Goal: Transaction & Acquisition: Purchase product/service

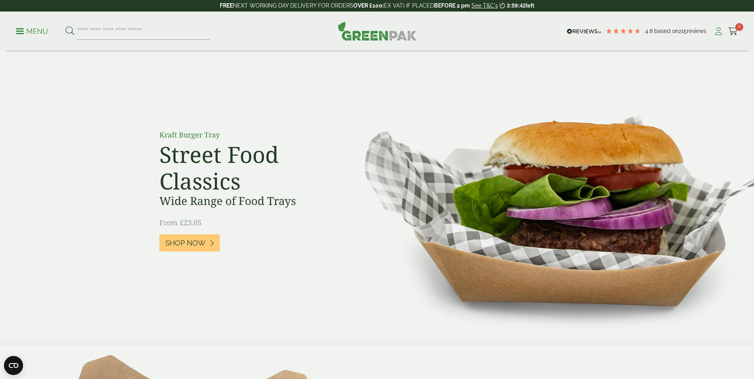
click at [721, 30] on icon at bounding box center [718, 31] width 10 height 8
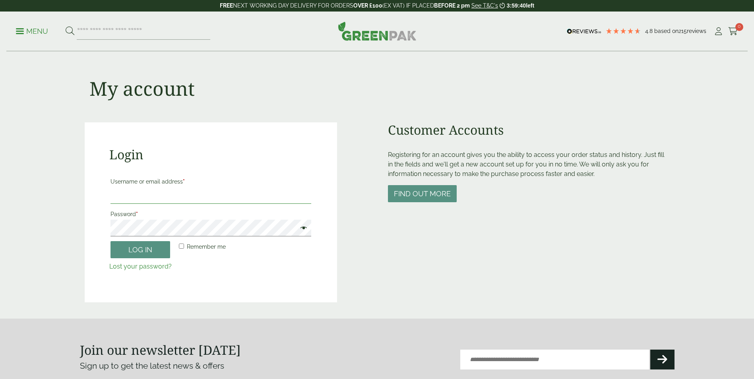
type input "**********"
click at [134, 246] on button "Log in" at bounding box center [140, 249] width 60 height 17
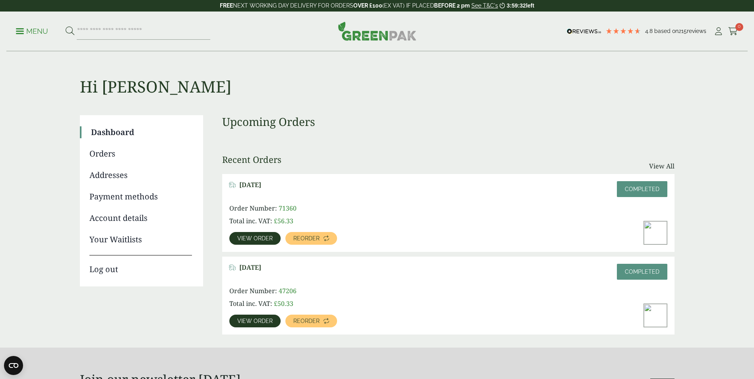
click at [266, 203] on div "January 12, 2023 Completed Order Number: 71360 Total inc. VAT: £ 56.33 View ord…" at bounding box center [448, 213] width 452 height 78
click at [661, 223] on img at bounding box center [655, 232] width 23 height 23
click at [655, 229] on img at bounding box center [655, 232] width 23 height 23
click at [273, 211] on span "Order Number:" at bounding box center [253, 208] width 48 height 9
drag, startPoint x: 274, startPoint y: 210, endPoint x: 290, endPoint y: 207, distance: 16.3
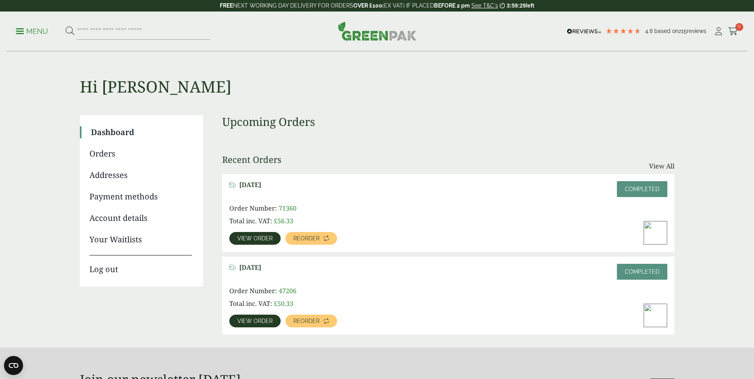
click at [284, 207] on span "71360" at bounding box center [288, 208] width 18 height 9
drag, startPoint x: 281, startPoint y: 208, endPoint x: 297, endPoint y: 210, distance: 16.4
click at [281, 208] on span "71360" at bounding box center [288, 208] width 18 height 9
click at [283, 208] on span "71360" at bounding box center [288, 208] width 18 height 9
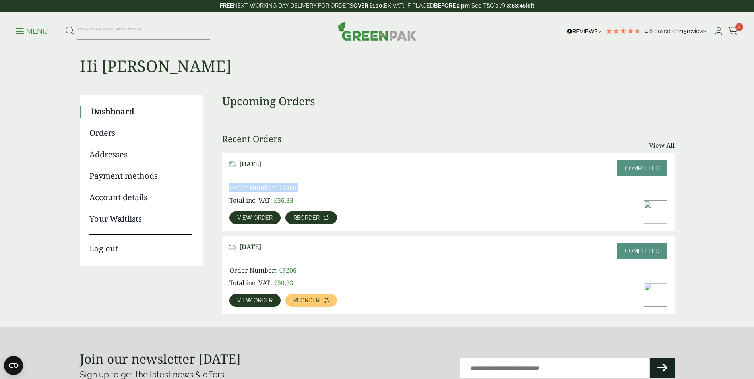
scroll to position [40, 0]
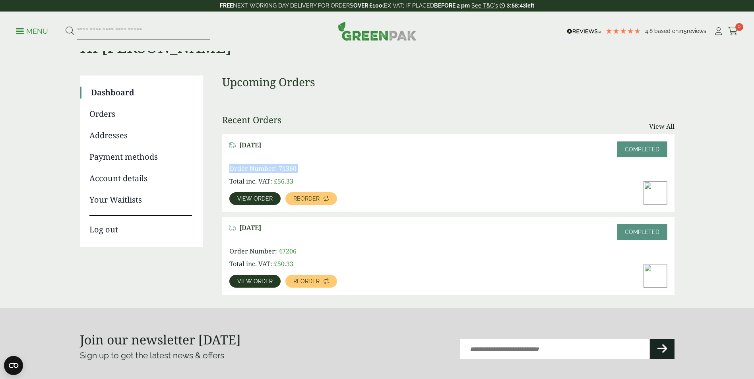
click at [657, 195] on img at bounding box center [655, 193] width 23 height 23
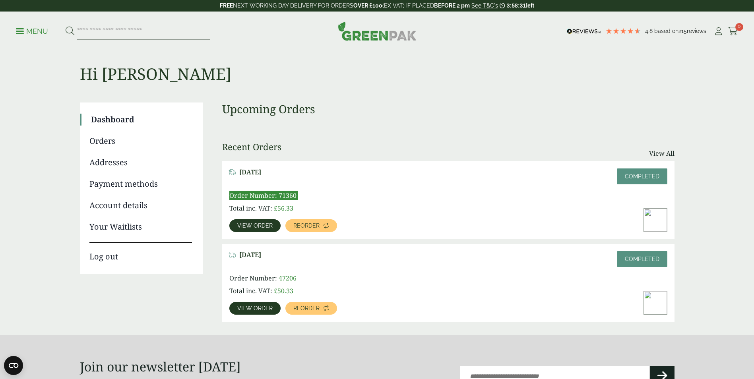
scroll to position [0, 0]
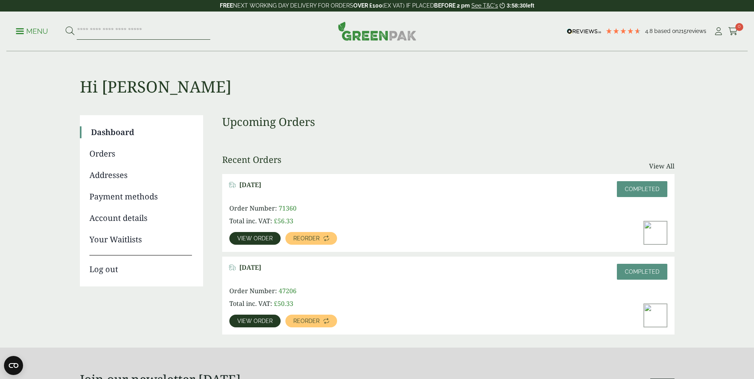
click at [134, 37] on input "search" at bounding box center [144, 31] width 134 height 17
paste input "*********"
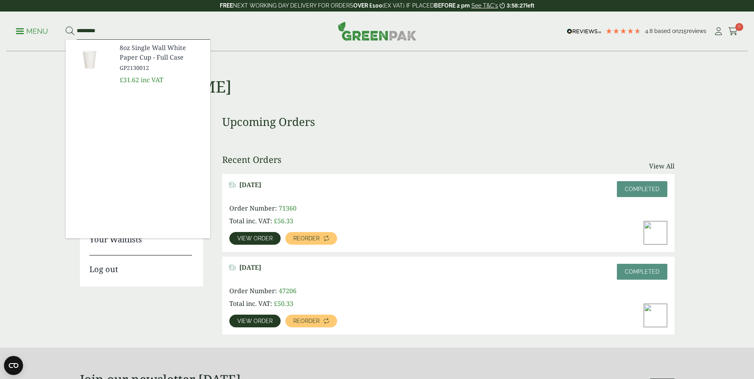
type input "*********"
click at [66, 26] on button at bounding box center [70, 31] width 9 height 10
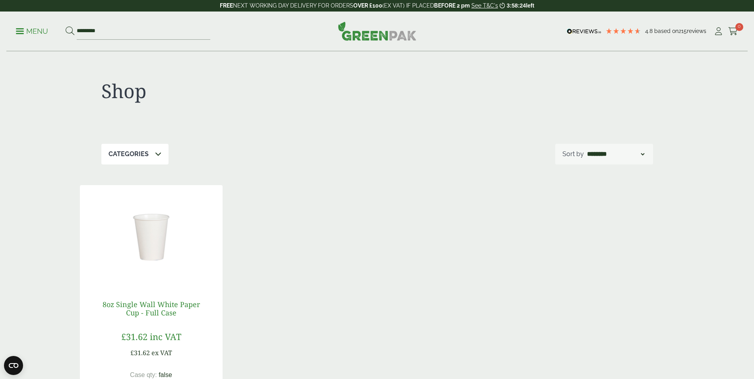
click at [150, 312] on link "8oz Single Wall White Paper Cup - Full Case" at bounding box center [151, 309] width 97 height 18
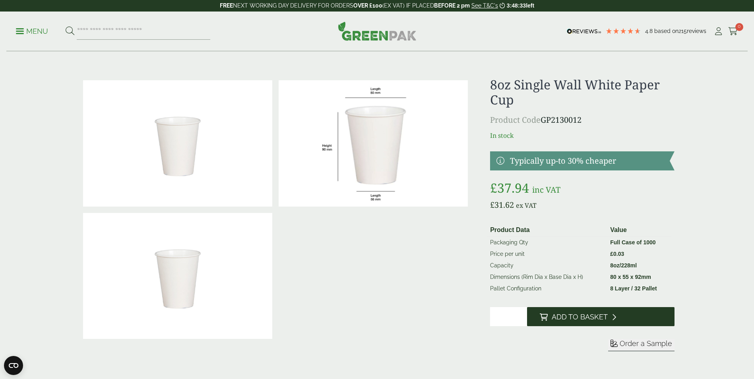
click at [573, 323] on button "Add to Basket" at bounding box center [600, 316] width 147 height 19
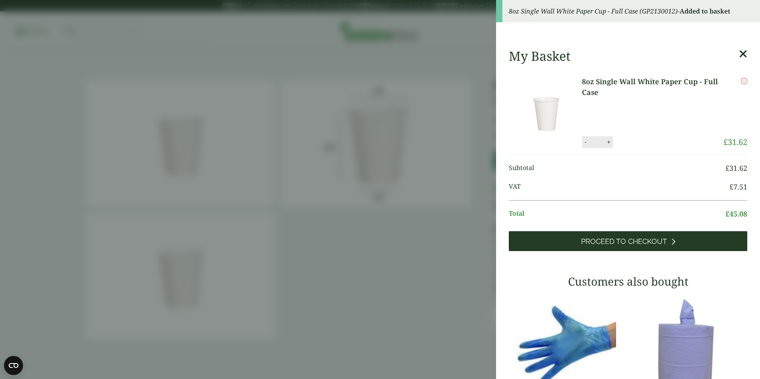
click at [612, 242] on span "Proceed to Checkout" at bounding box center [624, 241] width 86 height 9
